Goal: Information Seeking & Learning: Learn about a topic

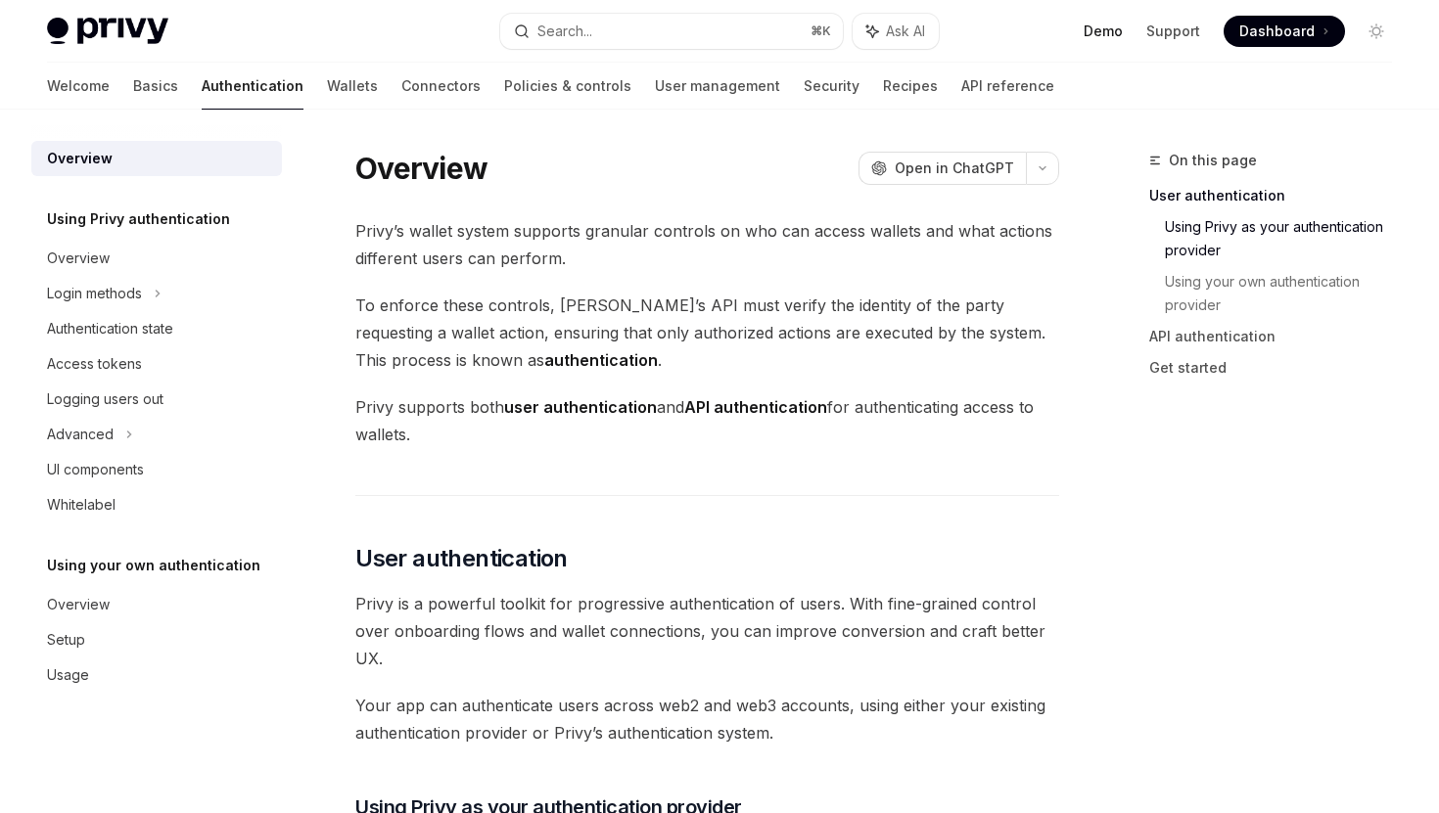
scroll to position [807, 0]
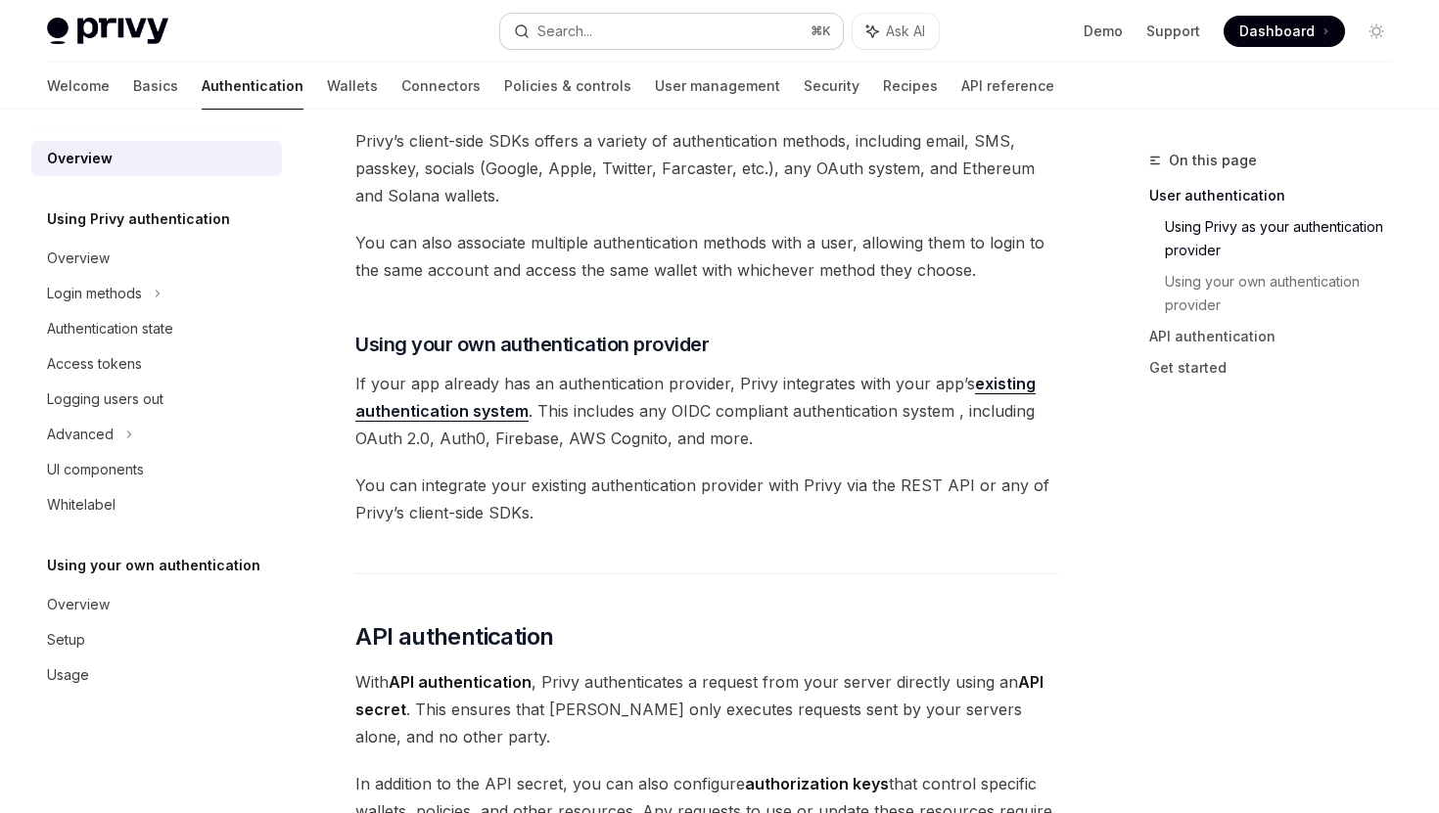
click at [764, 24] on button "Search... ⌘ K" at bounding box center [671, 31] width 342 height 35
type textarea "*"
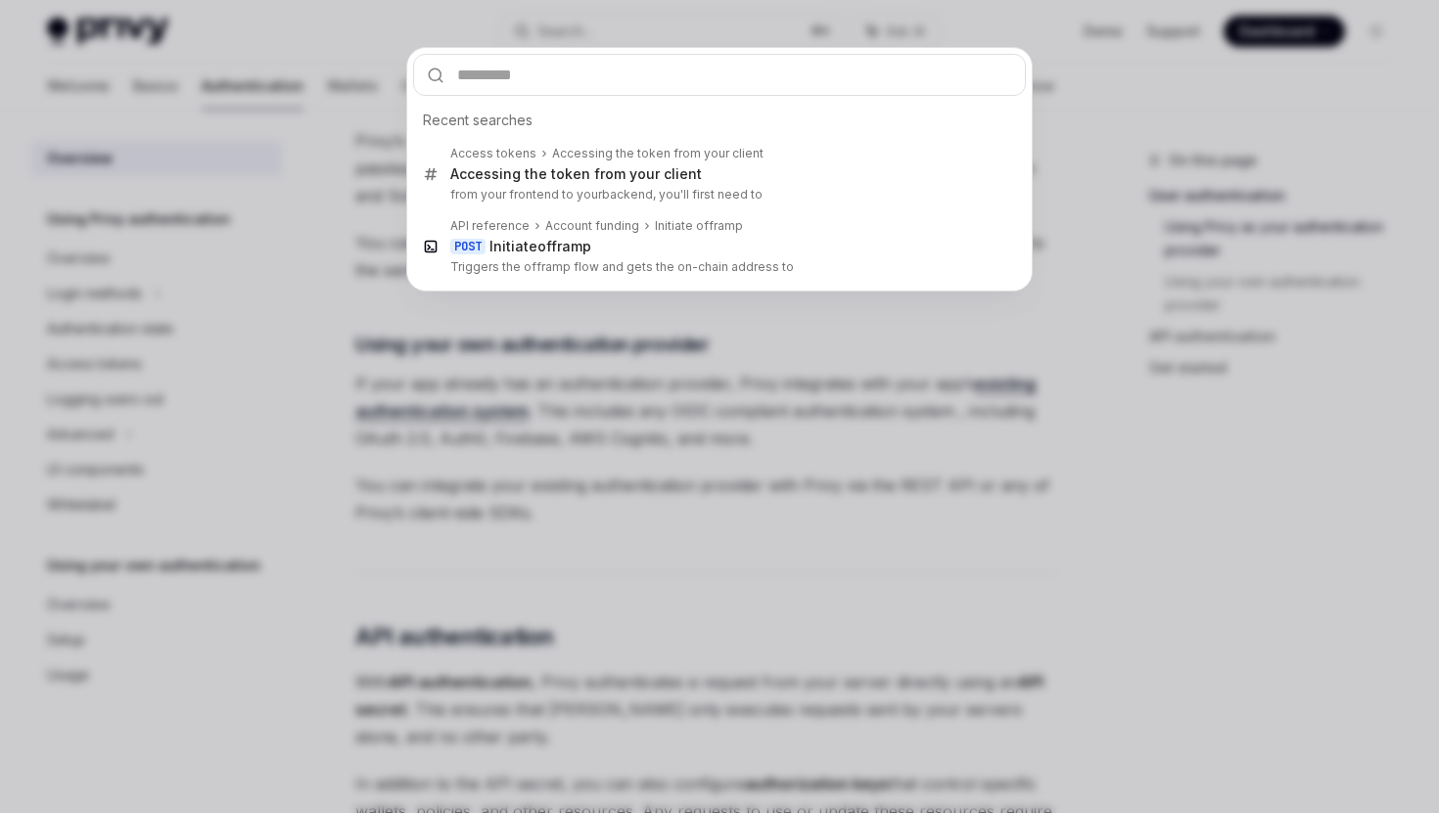
click at [988, 366] on div "Recent searches Access tokens Accessing the token from your client Accessing th…" at bounding box center [719, 406] width 1439 height 813
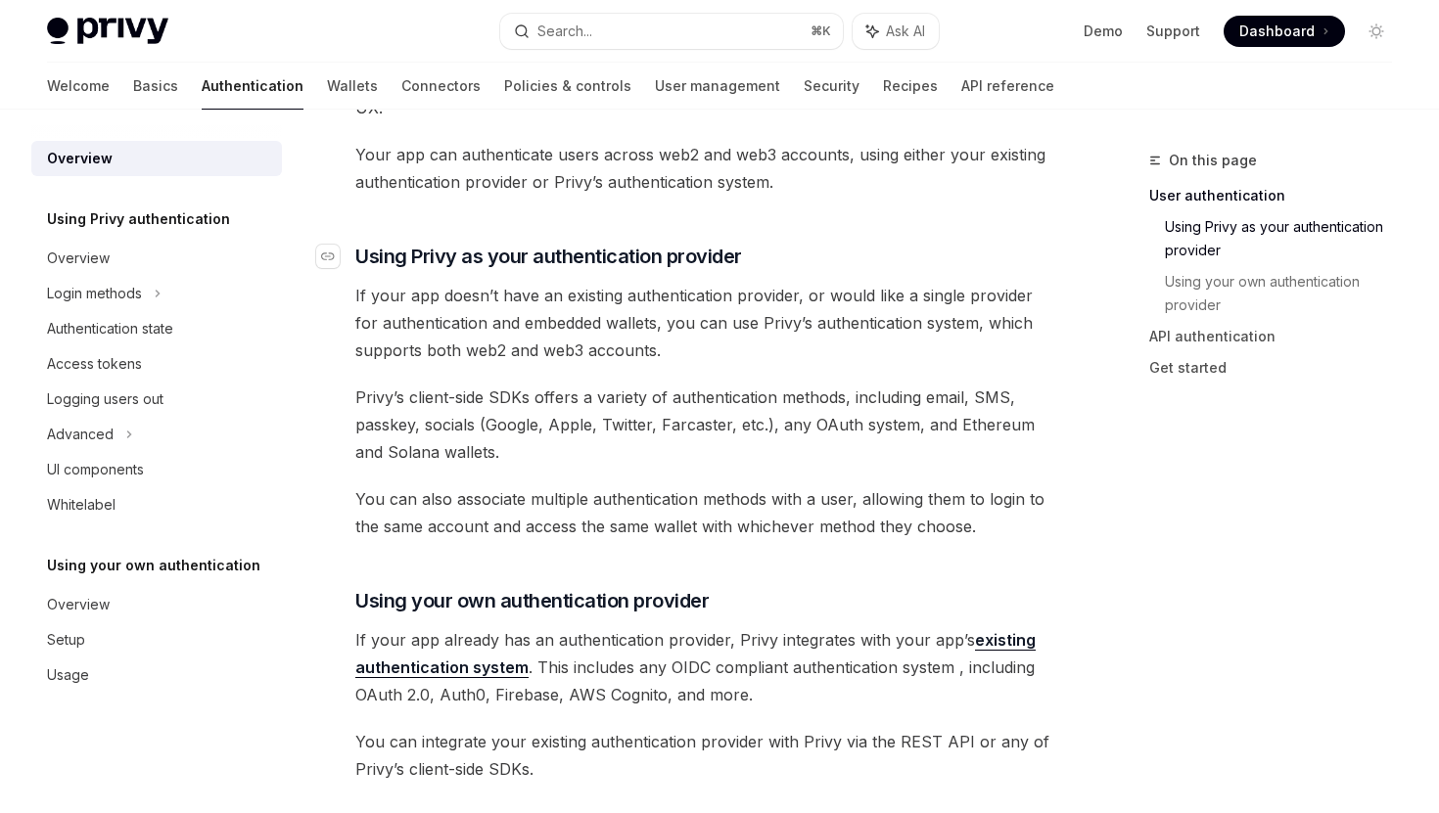
scroll to position [451, 0]
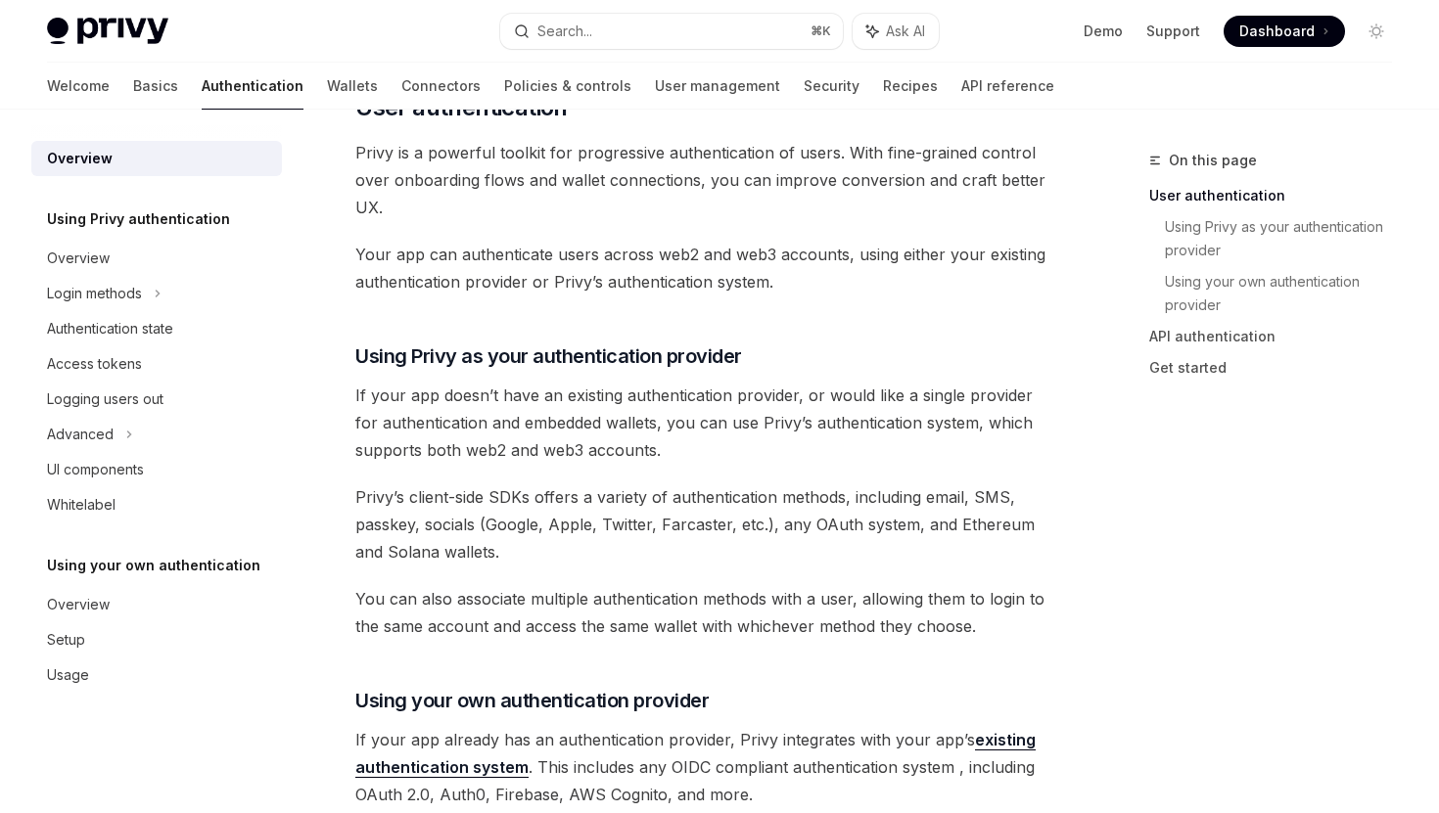
click at [603, 257] on span "Your app can authenticate users across web2 and web3 accounts, using either you…" at bounding box center [707, 268] width 704 height 55
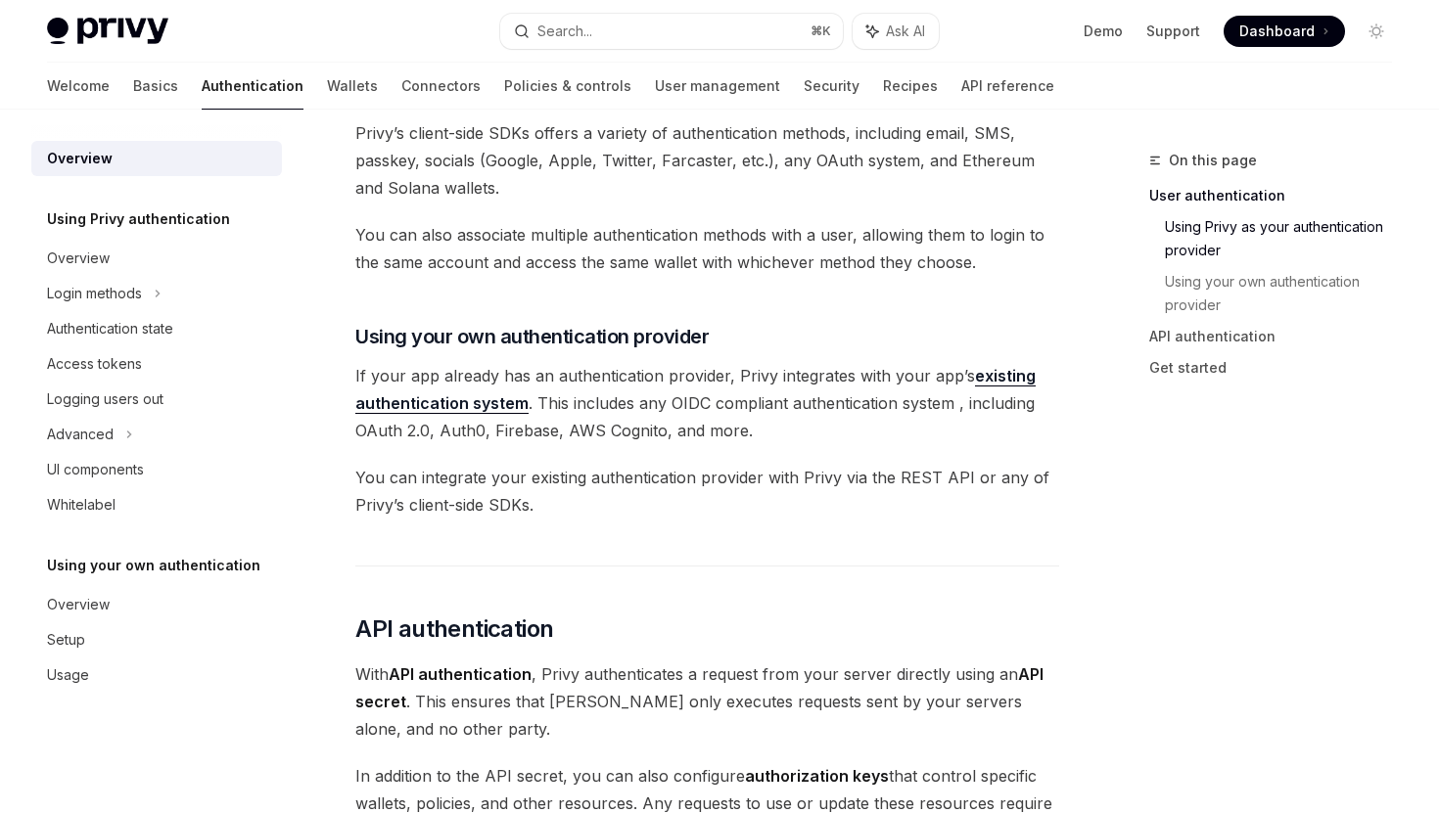
scroll to position [862, 0]
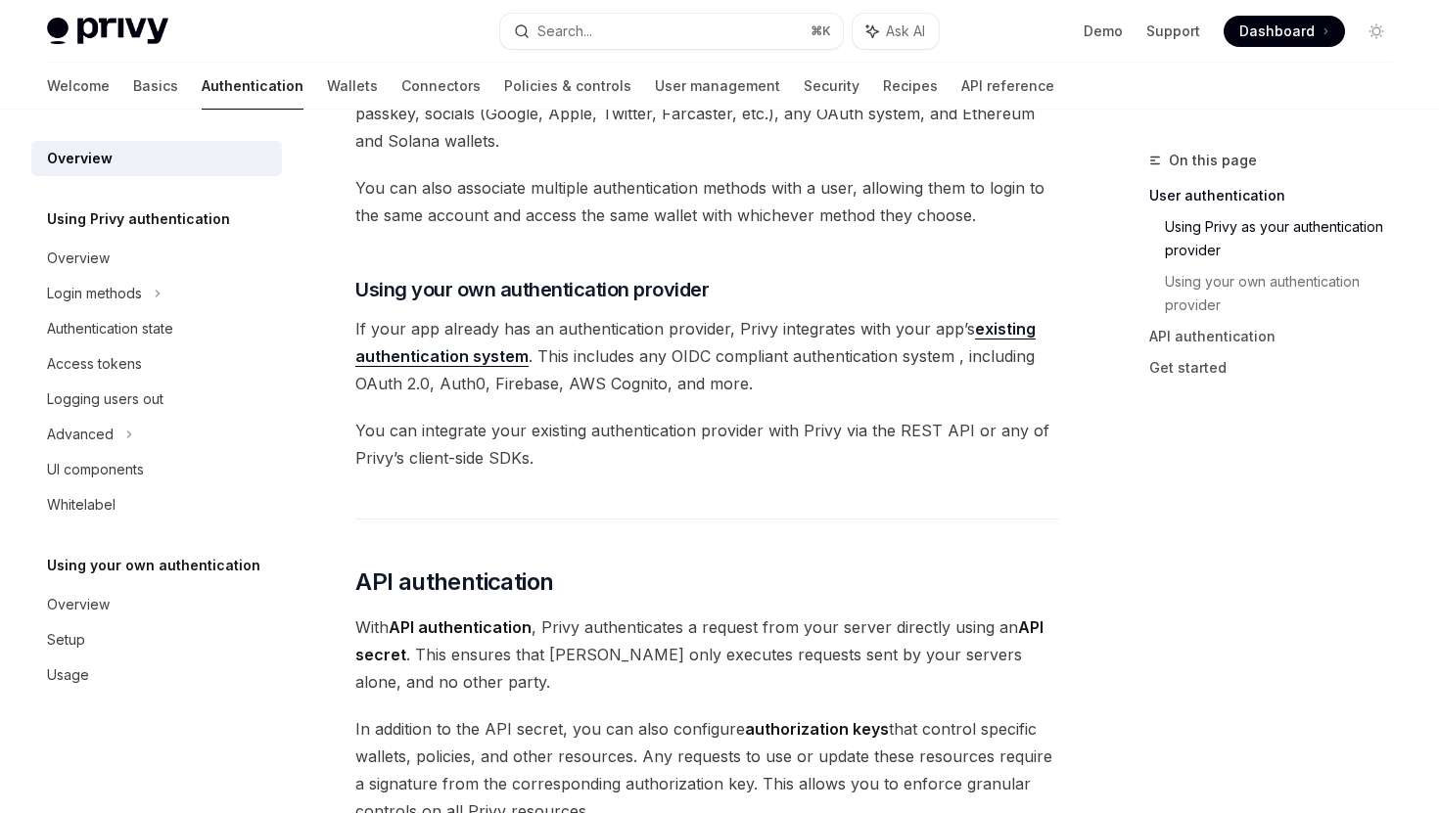
click at [608, 379] on span "If your app already has an authentication provider, Privy integrates with your …" at bounding box center [707, 356] width 704 height 82
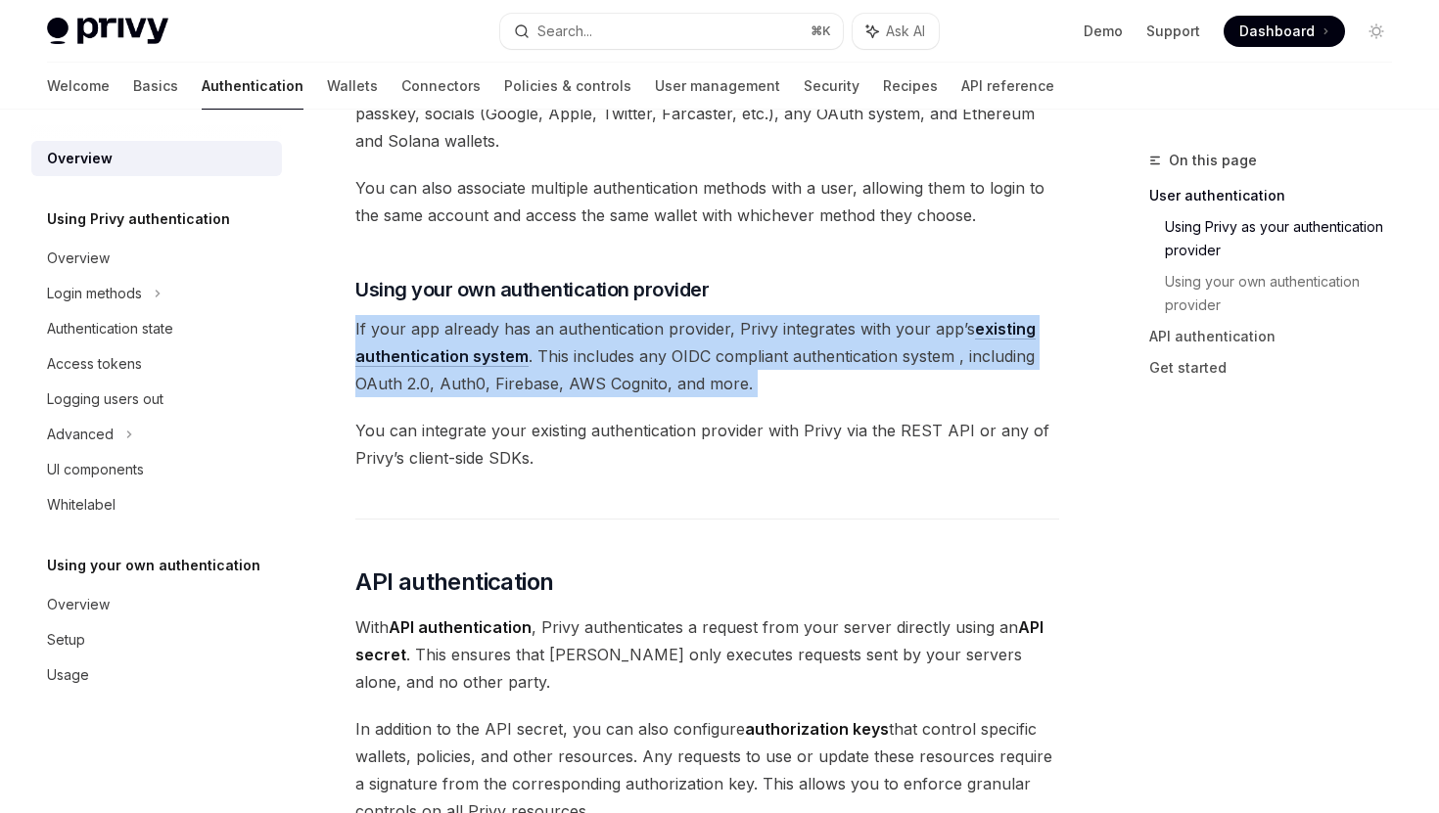
click at [608, 379] on span "If your app already has an authentication provider, Privy integrates with your …" at bounding box center [707, 356] width 704 height 82
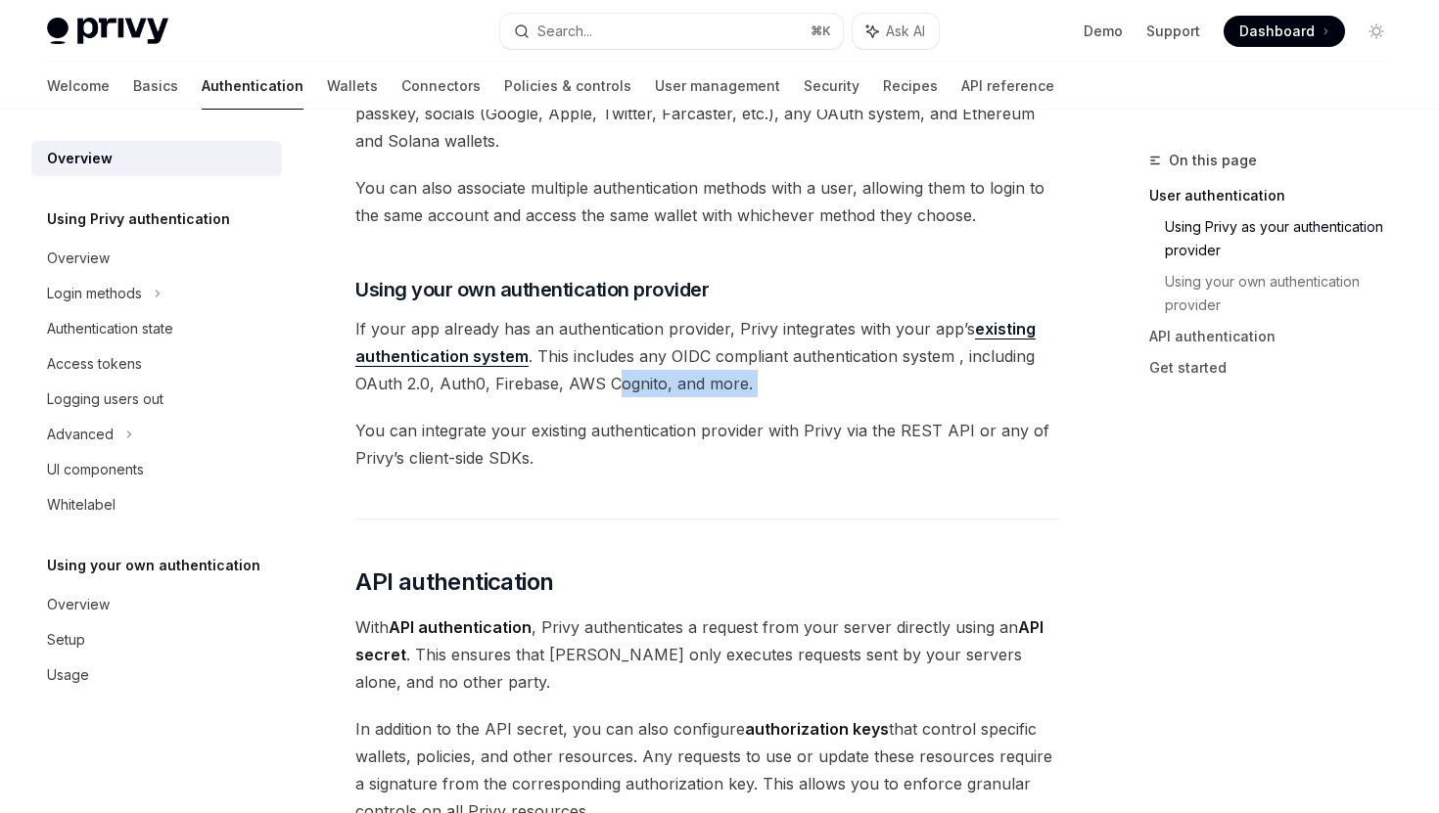
click at [612, 377] on span "If your app already has an authentication provider, Privy integrates with your …" at bounding box center [707, 356] width 704 height 82
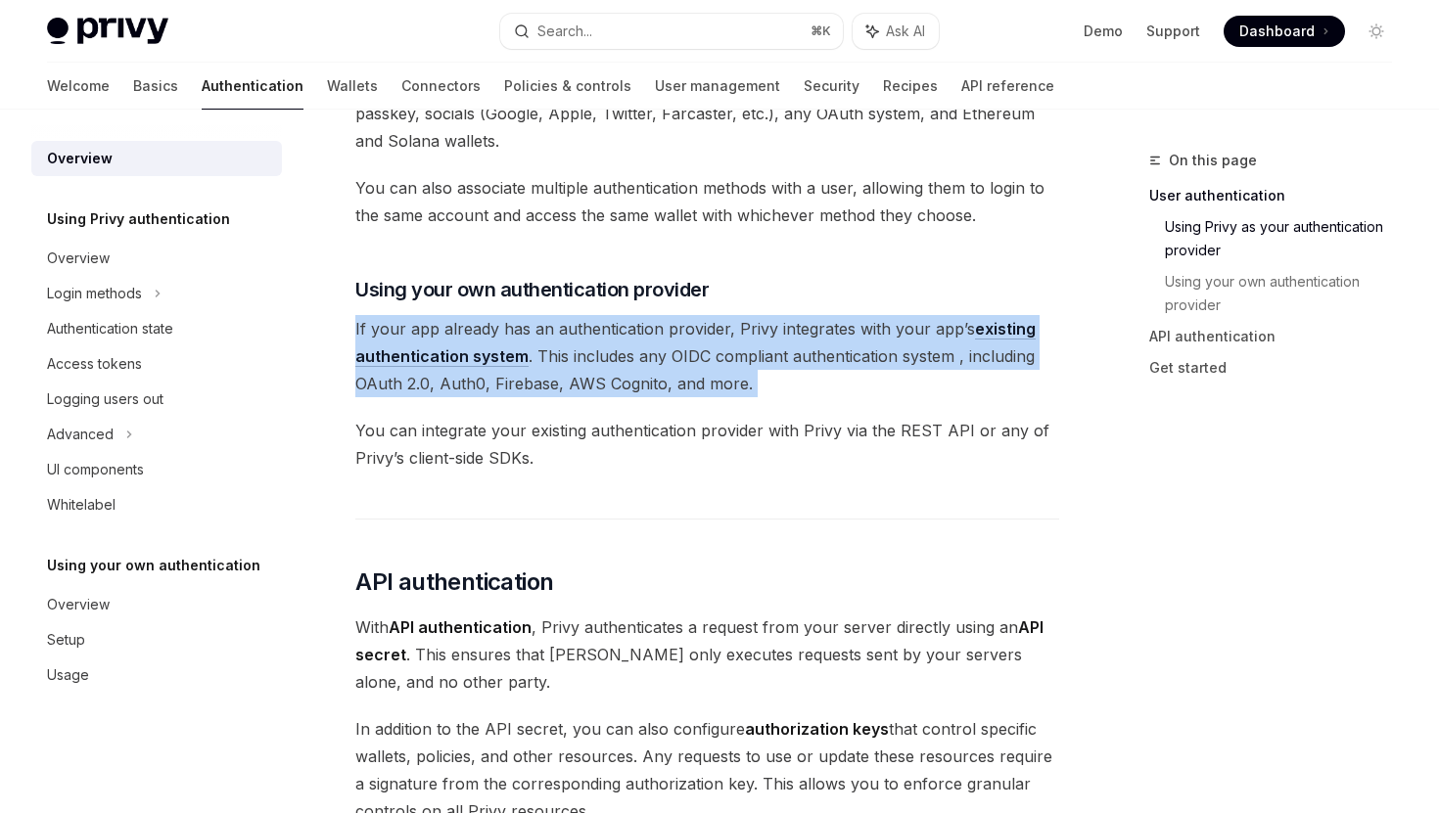
click at [612, 377] on span "If your app already has an authentication provider, Privy integrates with your …" at bounding box center [707, 356] width 704 height 82
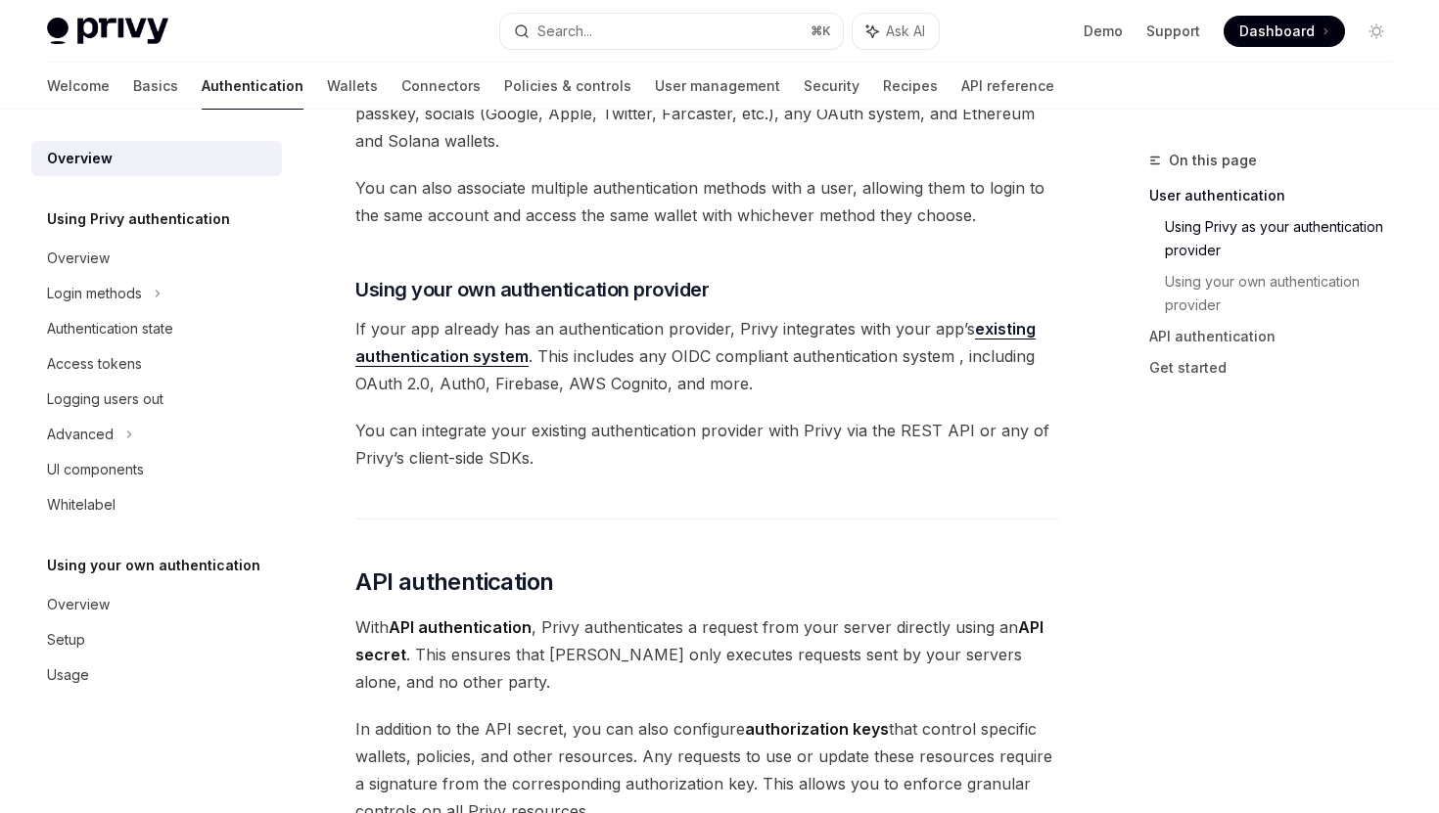
click at [618, 465] on span "You can integrate your existing authentication provider with Privy via the REST…" at bounding box center [707, 444] width 704 height 55
